Goal: Task Accomplishment & Management: Use online tool/utility

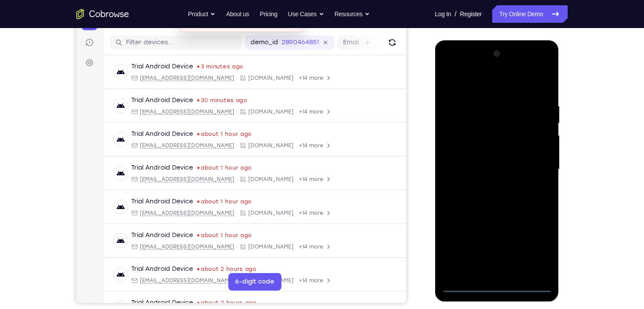
click at [453, 213] on div at bounding box center [496, 170] width 111 height 246
click at [453, 80] on div at bounding box center [496, 170] width 111 height 246
click at [453, 71] on div at bounding box center [496, 170] width 111 height 246
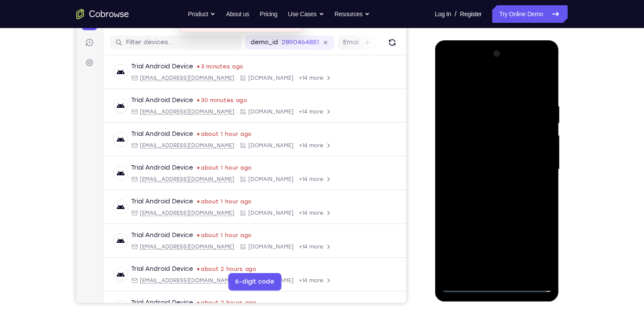
click at [453, 80] on div at bounding box center [496, 170] width 111 height 246
click at [453, 167] on div at bounding box center [496, 170] width 111 height 246
click at [453, 165] on div at bounding box center [496, 170] width 111 height 246
click at [453, 168] on div at bounding box center [496, 170] width 111 height 246
click at [453, 166] on div at bounding box center [496, 170] width 111 height 246
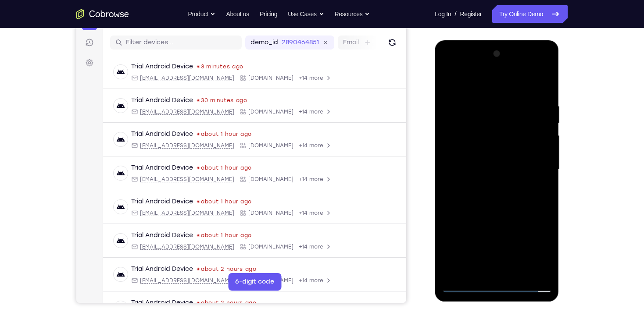
click at [453, 165] on div at bounding box center [496, 170] width 111 height 246
click at [453, 168] on div at bounding box center [496, 170] width 111 height 246
click at [453, 167] on div at bounding box center [496, 170] width 111 height 246
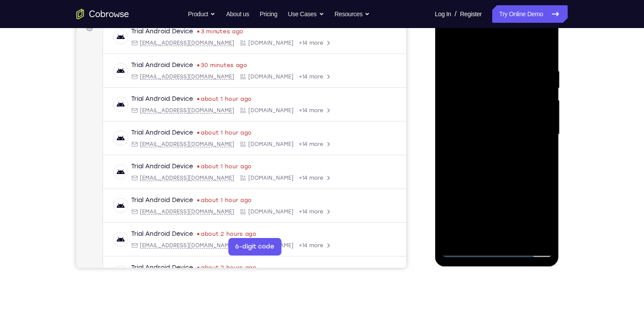
scroll to position [70, 0]
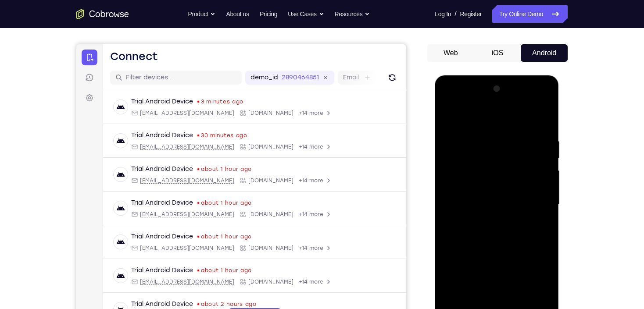
click at [453, 197] on div at bounding box center [496, 205] width 111 height 246
click at [453, 202] on div at bounding box center [496, 205] width 111 height 246
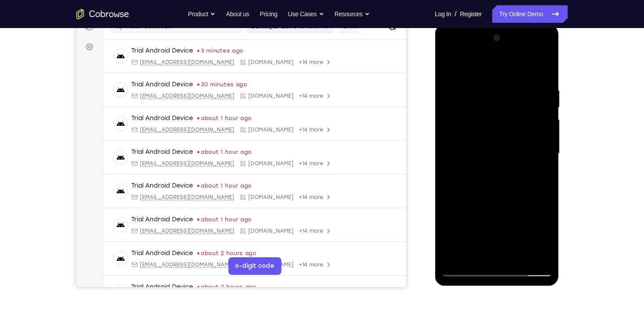
scroll to position [105, 0]
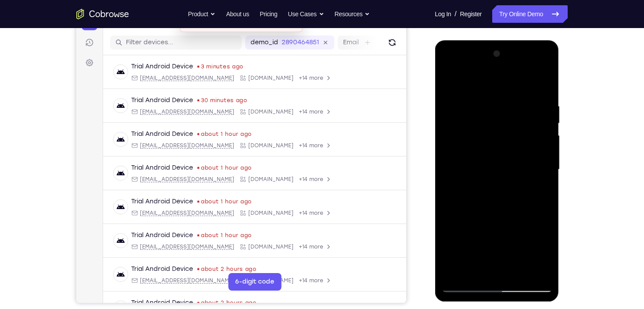
click at [453, 165] on div at bounding box center [496, 170] width 111 height 246
click at [453, 8] on link "Try Online Demo" at bounding box center [529, 14] width 75 height 18
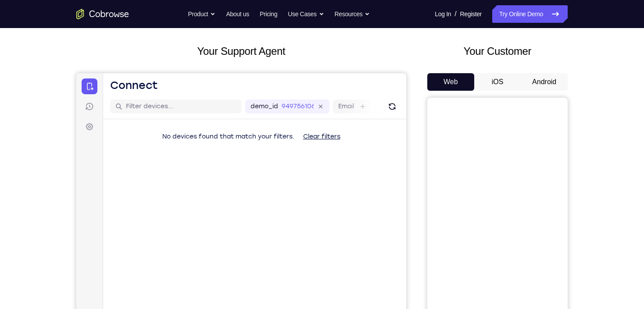
scroll to position [70, 0]
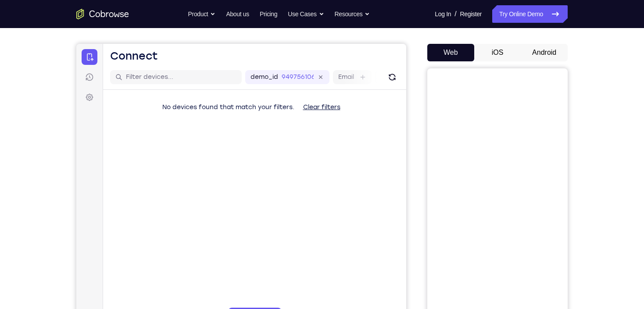
click at [532, 48] on button "Android" at bounding box center [544, 53] width 47 height 18
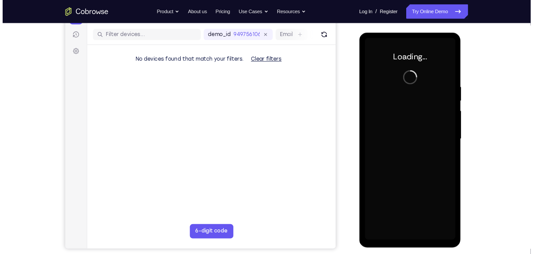
scroll to position [0, 0]
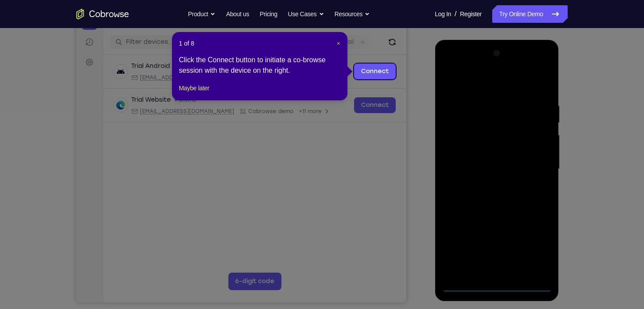
click at [340, 44] on span "×" at bounding box center [339, 43] width 4 height 7
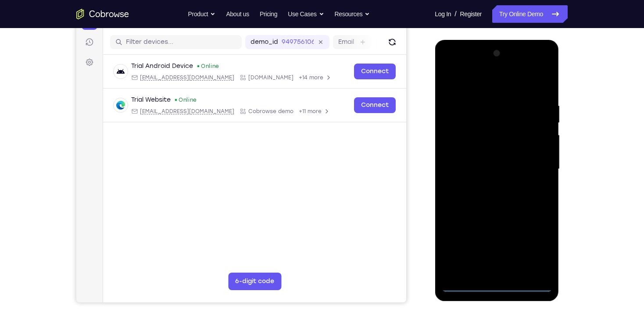
click at [497, 283] on div at bounding box center [496, 169] width 111 height 246
click at [529, 246] on div at bounding box center [496, 169] width 111 height 246
click at [475, 84] on div at bounding box center [496, 169] width 111 height 246
click at [536, 163] on div at bounding box center [496, 169] width 111 height 246
click at [487, 188] on div at bounding box center [496, 169] width 111 height 246
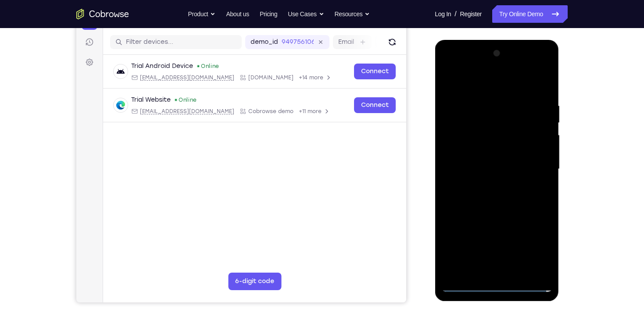
click at [497, 157] on div at bounding box center [496, 169] width 111 height 246
click at [497, 155] on div at bounding box center [496, 169] width 111 height 246
click at [492, 170] on div at bounding box center [496, 169] width 111 height 246
click at [496, 197] on div at bounding box center [496, 169] width 111 height 246
click at [484, 200] on div at bounding box center [496, 169] width 111 height 246
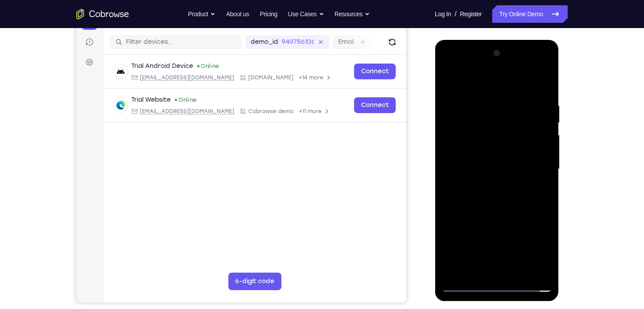
click at [484, 200] on div at bounding box center [496, 169] width 111 height 246
click at [495, 194] on div at bounding box center [496, 169] width 111 height 246
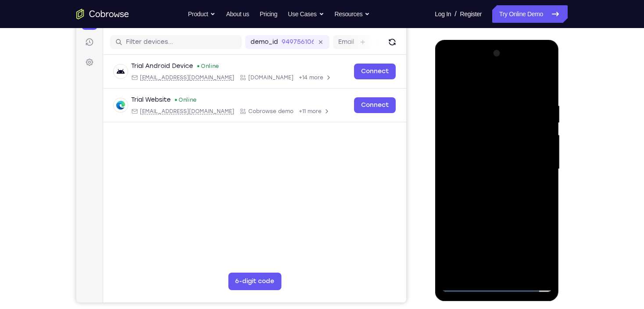
click at [495, 194] on div at bounding box center [496, 169] width 111 height 246
click at [497, 196] on div at bounding box center [496, 169] width 111 height 246
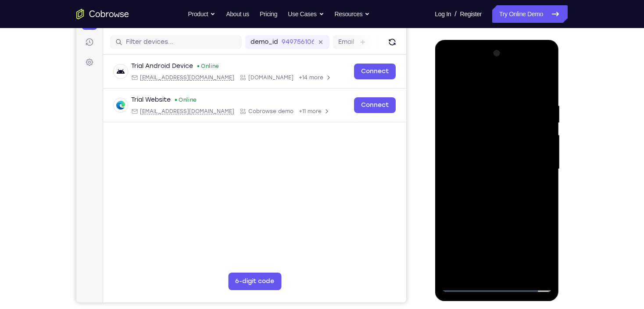
click at [497, 196] on div at bounding box center [496, 169] width 111 height 246
click at [497, 198] on div at bounding box center [496, 169] width 111 height 246
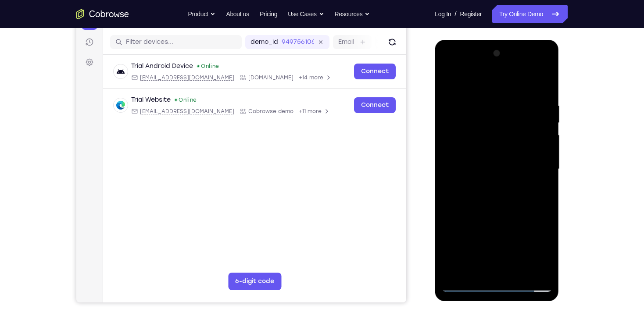
click at [544, 91] on div at bounding box center [496, 169] width 111 height 246
click at [519, 271] on div at bounding box center [496, 169] width 111 height 246
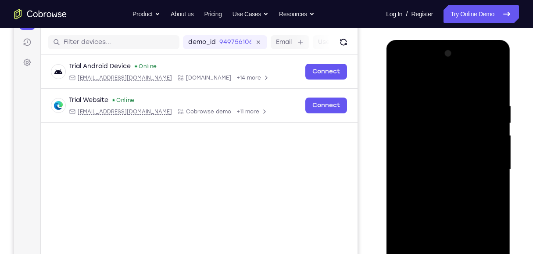
scroll to position [134, 0]
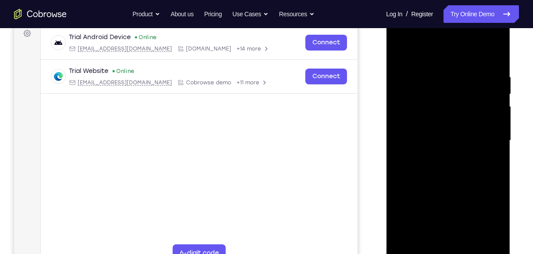
click at [450, 190] on div at bounding box center [448, 141] width 111 height 246
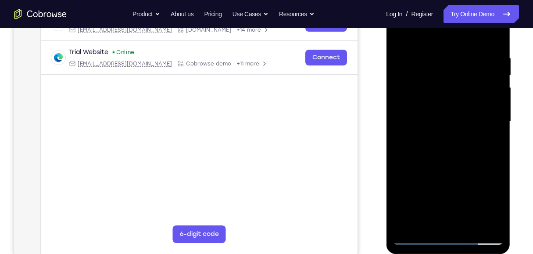
scroll to position [164, 0]
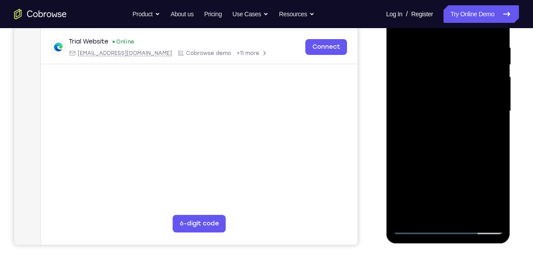
drag, startPoint x: 441, startPoint y: 201, endPoint x: 445, endPoint y: 136, distance: 65.0
click at [445, 136] on div at bounding box center [448, 111] width 111 height 246
drag, startPoint x: 445, startPoint y: 154, endPoint x: 448, endPoint y: 207, distance: 52.7
click at [448, 207] on div at bounding box center [448, 111] width 111 height 246
click at [444, 161] on div at bounding box center [448, 111] width 111 height 246
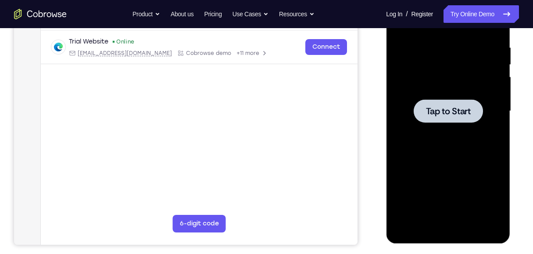
click at [453, 150] on div at bounding box center [448, 111] width 111 height 246
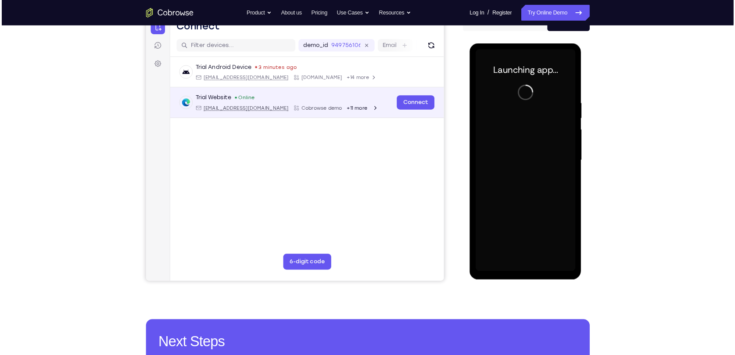
scroll to position [97, 0]
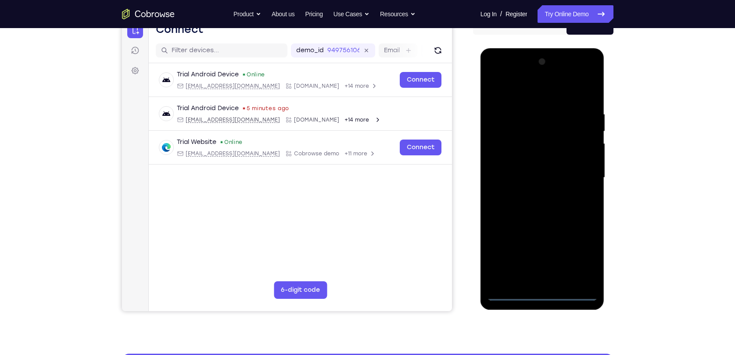
click at [545, 296] on div at bounding box center [542, 178] width 111 height 246
click at [588, 254] on div at bounding box center [542, 178] width 111 height 246
click at [517, 99] on div at bounding box center [542, 178] width 111 height 246
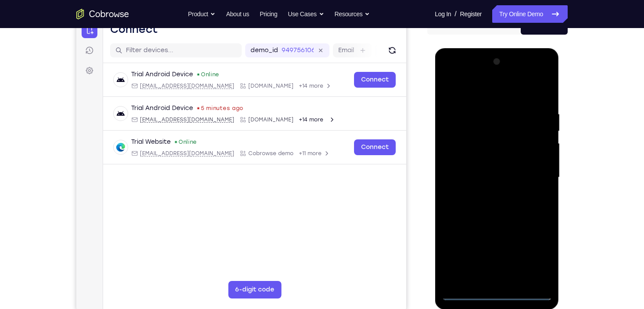
click at [529, 169] on div at bounding box center [496, 178] width 111 height 246
click at [534, 177] on div at bounding box center [496, 178] width 111 height 246
click at [486, 193] on div at bounding box center [496, 178] width 111 height 246
click at [507, 168] on div at bounding box center [496, 178] width 111 height 246
click at [476, 161] on div at bounding box center [496, 178] width 111 height 246
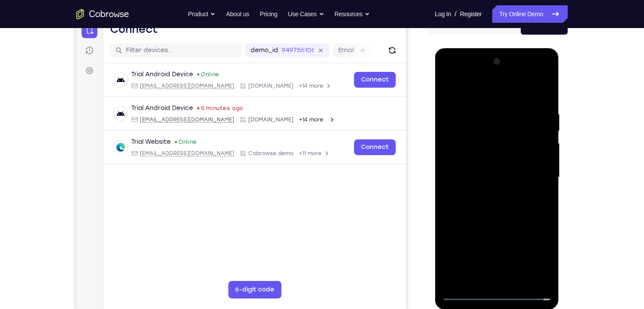
click at [479, 178] on div at bounding box center [496, 178] width 111 height 246
click at [494, 207] on div at bounding box center [496, 178] width 111 height 246
click at [501, 200] on div at bounding box center [496, 178] width 111 height 246
click at [498, 204] on div at bounding box center [496, 178] width 111 height 246
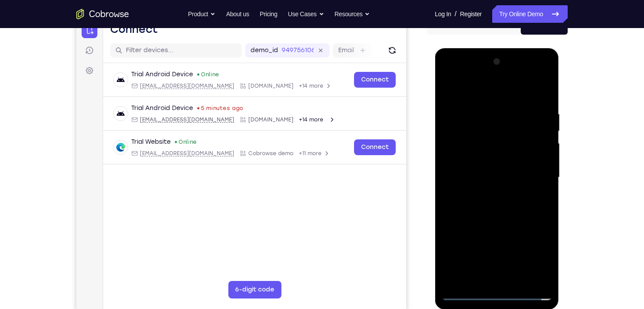
click at [498, 204] on div at bounding box center [496, 178] width 111 height 246
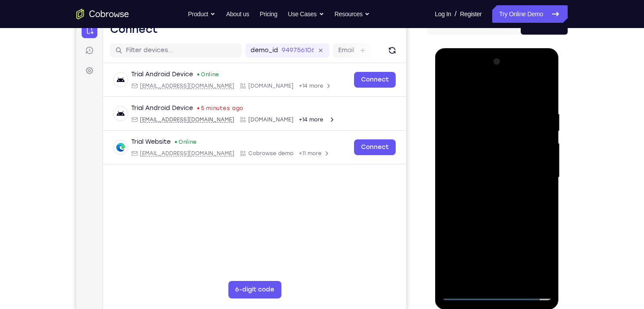
click at [500, 199] on div at bounding box center [496, 178] width 111 height 246
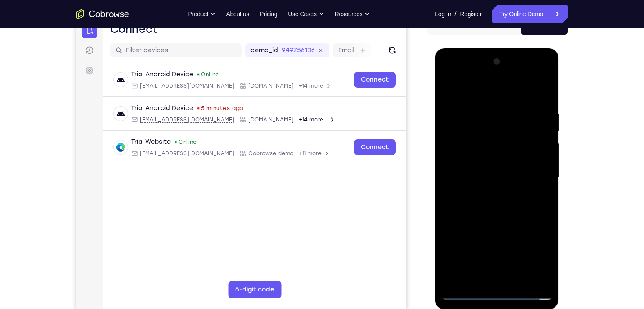
click at [496, 200] on div at bounding box center [496, 178] width 111 height 246
